Goal: Browse casually

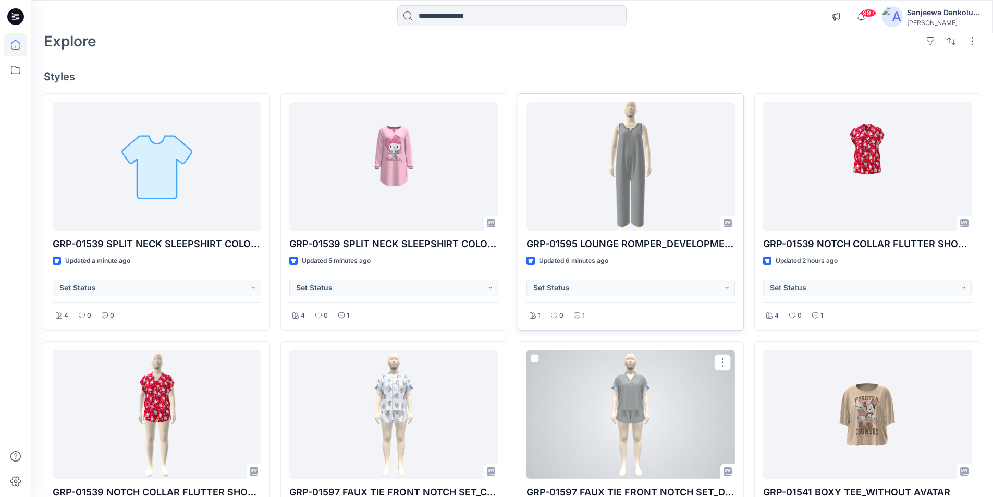
scroll to position [52, 0]
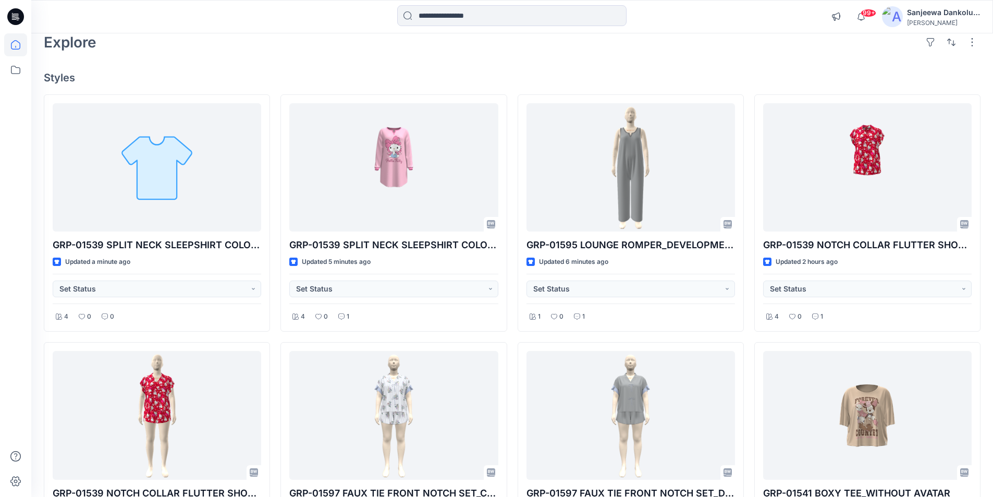
click at [15, 16] on icon at bounding box center [16, 15] width 5 height 1
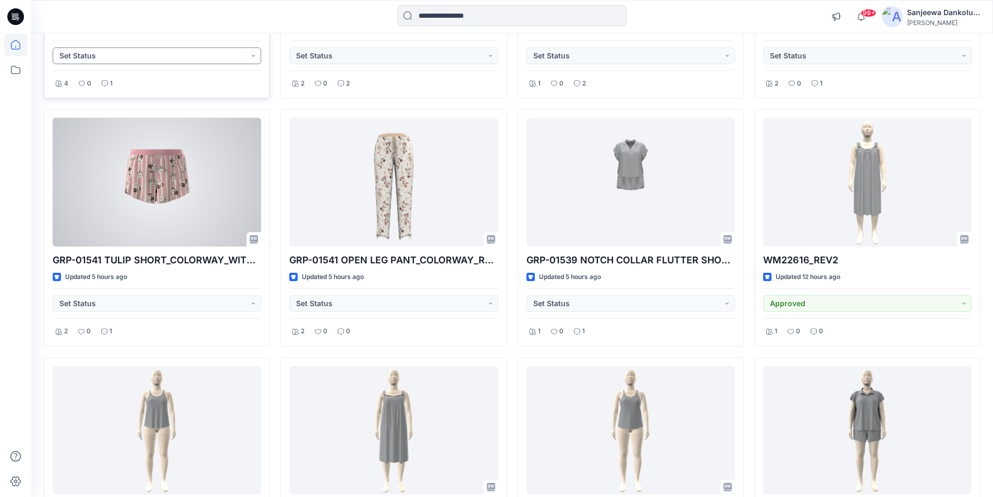
scroll to position [537, 0]
